Goal: Navigation & Orientation: Find specific page/section

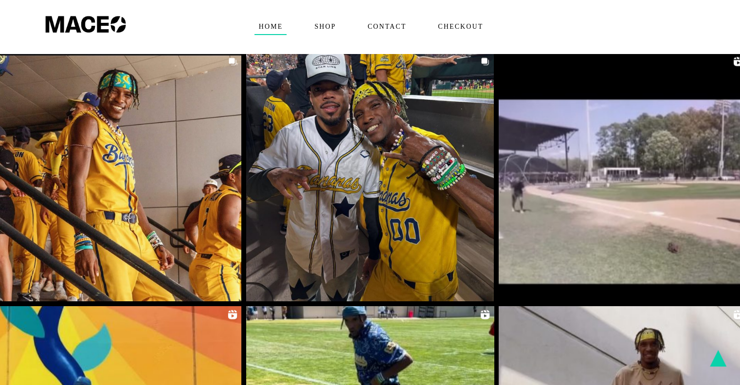
scroll to position [1710, 0]
click at [576, 37] on div "Home Shop Contact Checkout" at bounding box center [370, 27] width 740 height 54
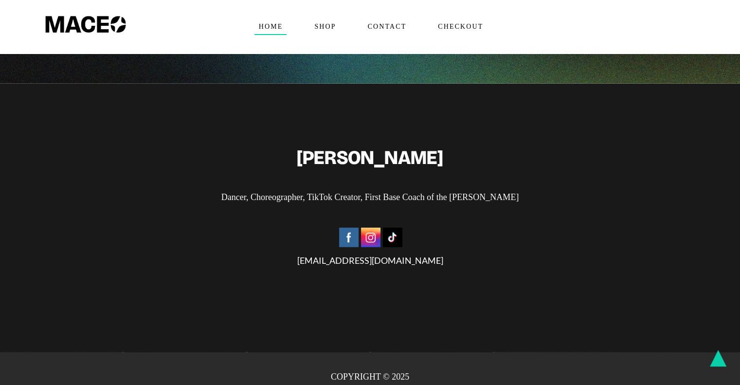
scroll to position [2420, 0]
